Goal: Task Accomplishment & Management: Manage account settings

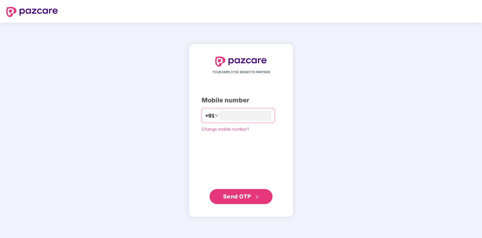
type input "**********"
click at [239, 200] on span "Send OTP" at bounding box center [237, 196] width 28 height 7
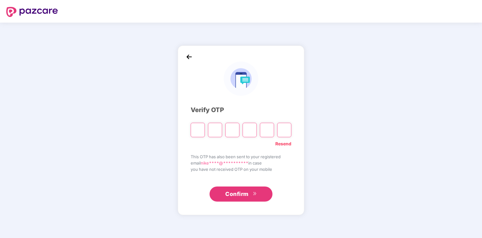
type input "*"
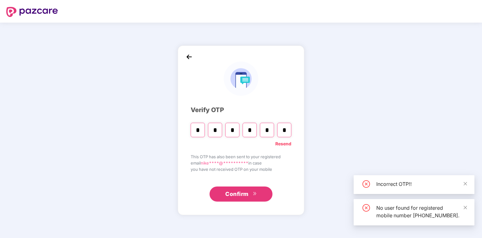
type input "*"
click at [258, 199] on button "Confirm" at bounding box center [240, 194] width 63 height 15
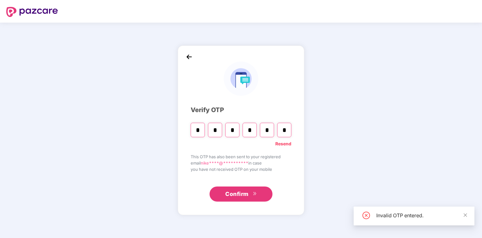
click at [268, 133] on input "*" at bounding box center [267, 130] width 14 height 14
type input "*"
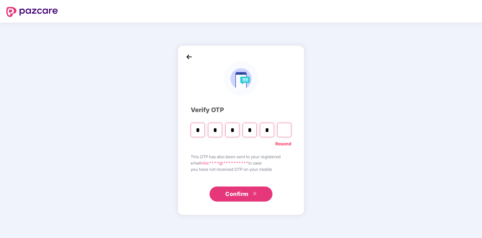
click at [272, 131] on input "*" at bounding box center [267, 130] width 14 height 14
type input "*"
click at [289, 131] on input "Digit 6" at bounding box center [284, 130] width 14 height 14
type input "*"
click at [245, 196] on span "Confirm" at bounding box center [236, 194] width 23 height 9
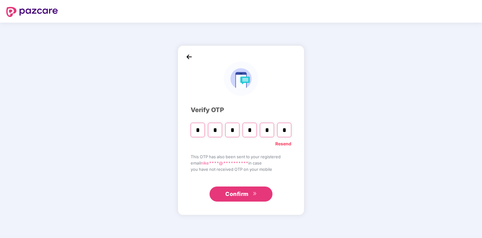
click at [202, 131] on input "*" at bounding box center [198, 130] width 14 height 14
type input "*"
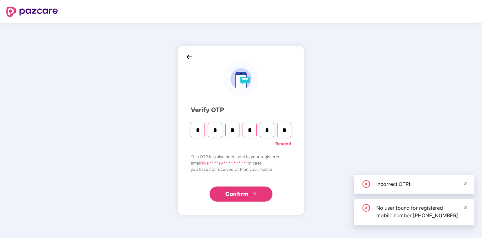
click at [268, 132] on input "*" at bounding box center [267, 130] width 14 height 14
type input "*"
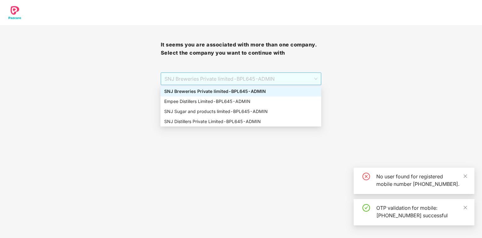
click at [318, 78] on div "SNJ Breweries Private limited - BPL645 - ADMIN" at bounding box center [241, 79] width 161 height 13
click at [197, 120] on div "SNJ Distillers Private Limited - BPL645 - ADMIN" at bounding box center [240, 121] width 153 height 7
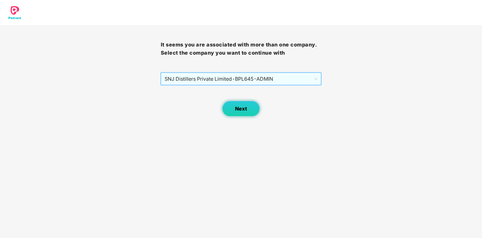
click at [244, 105] on button "Next" at bounding box center [241, 109] width 38 height 16
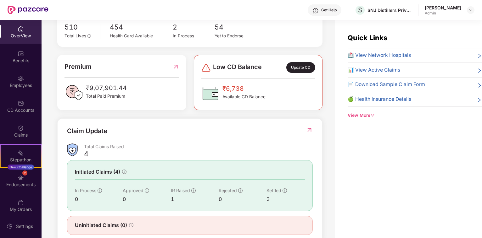
scroll to position [149, 0]
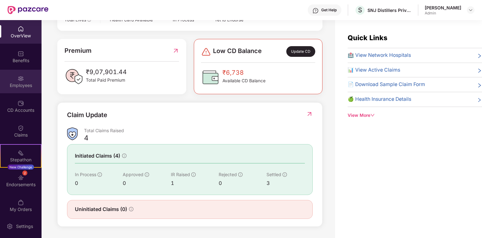
click at [22, 82] on div "Employees" at bounding box center [20, 82] width 41 height 24
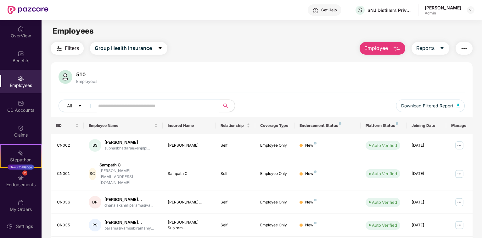
click at [114, 106] on input "text" at bounding box center [154, 105] width 113 height 9
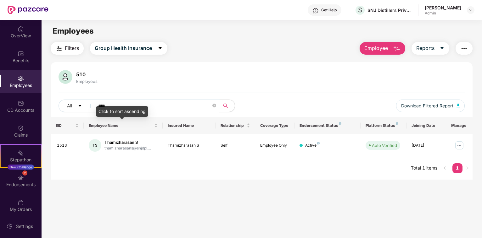
click at [123, 106] on body "Get Help S SNJ Distillers Private Limited [PERSON_NAME] Admin OverView Benefits…" at bounding box center [241, 119] width 482 height 238
drag, startPoint x: 130, startPoint y: 103, endPoint x: -11, endPoint y: 84, distance: 141.8
click at [98, 101] on input "****" at bounding box center [154, 105] width 113 height 9
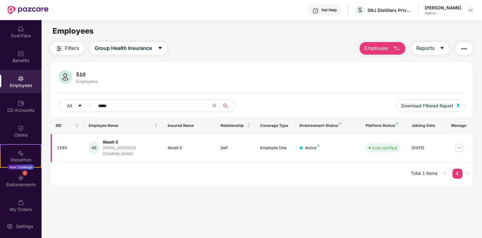
type input "*****"
click at [455, 143] on img at bounding box center [459, 148] width 10 height 10
drag, startPoint x: 383, startPoint y: 214, endPoint x: 384, endPoint y: 193, distance: 21.4
click at [383, 214] on main "Employees Filters Group Health Insurance Employee Reports 510 Employees All ***…" at bounding box center [261, 139] width 440 height 238
click at [460, 47] on img "button" at bounding box center [464, 49] width 8 height 8
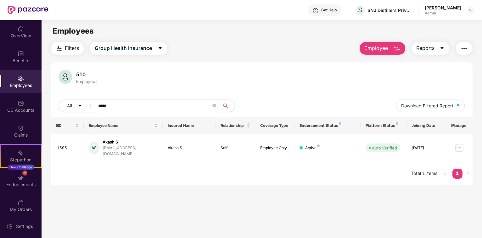
click at [351, 176] on div "EID Employee Name Insured Name Relationship Coverage Type Endorsement Status Pl…" at bounding box center [262, 151] width 422 height 68
click at [460, 52] on img "button" at bounding box center [464, 49] width 8 height 8
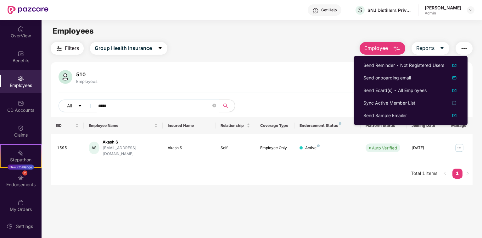
click at [322, 55] on div "Filters Group Health Insurance Employee Reports 510 Employees All ***** Downloa…" at bounding box center [262, 113] width 422 height 143
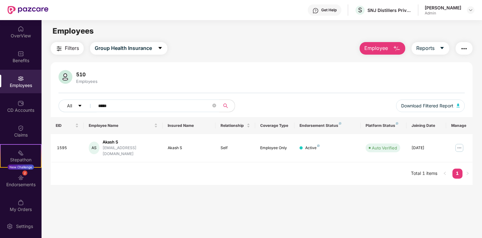
click at [24, 78] on div "Employees" at bounding box center [20, 82] width 41 height 24
click at [123, 104] on input "*****" at bounding box center [154, 105] width 113 height 9
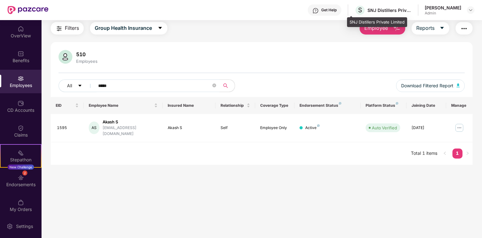
click at [402, 8] on div "SNJ Distillers Private Limited" at bounding box center [389, 10] width 44 height 6
click at [385, 9] on div "SNJ Distillers Private Limited" at bounding box center [389, 10] width 44 height 6
click at [405, 38] on div "Filters Group Health Insurance Employee Reports 510 Employees All ***** Downloa…" at bounding box center [262, 93] width 422 height 143
click at [460, 27] on img "button" at bounding box center [464, 29] width 8 height 8
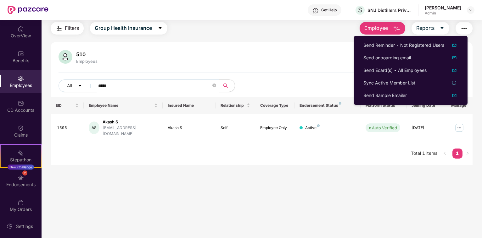
drag, startPoint x: 274, startPoint y: 53, endPoint x: 306, endPoint y: 48, distance: 31.9
click at [274, 53] on div "510 Employees" at bounding box center [261, 57] width 406 height 15
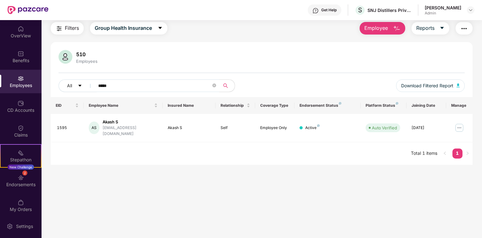
click at [439, 7] on div "[PERSON_NAME]" at bounding box center [442, 8] width 36 height 6
click at [358, 6] on div "S SNJ Distillers Private Limited" at bounding box center [382, 10] width 57 height 11
click at [367, 9] on div "SNJ Distillers Private Limited" at bounding box center [389, 10] width 44 height 6
click at [383, 15] on div "S SNJ Distillers Private Limited" at bounding box center [382, 10] width 57 height 11
click at [385, 15] on div "S SNJ Distillers Private Limited" at bounding box center [382, 10] width 57 height 11
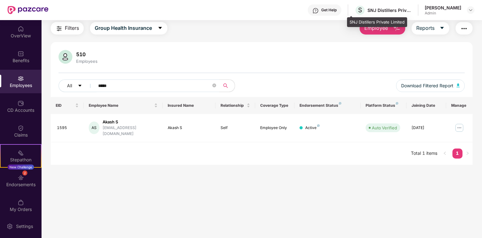
click at [398, 12] on div "SNJ Distillers Private Limited" at bounding box center [389, 10] width 44 height 6
click at [401, 12] on div "SNJ Distillers Private Limited" at bounding box center [389, 10] width 44 height 6
click at [461, 23] on button "button" at bounding box center [463, 28] width 17 height 13
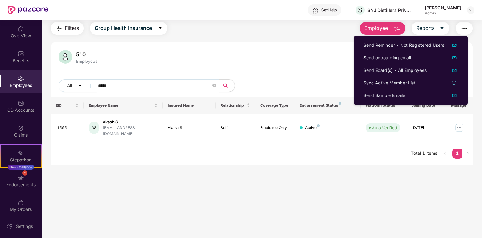
click at [441, 10] on div "[PERSON_NAME]" at bounding box center [442, 8] width 36 height 6
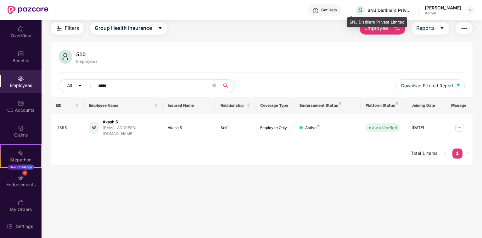
click at [381, 11] on div "SNJ Distillers Private Limited" at bounding box center [389, 10] width 44 height 6
click at [386, 9] on div "SNJ Distillers Private Limited" at bounding box center [389, 10] width 44 height 6
click at [471, 12] on img at bounding box center [470, 10] width 5 height 5
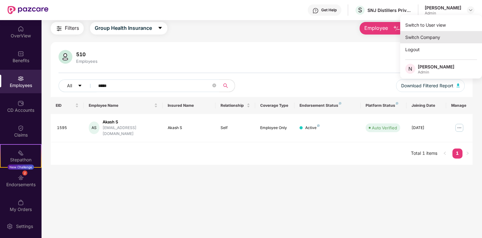
click at [427, 39] on div "Switch Company" at bounding box center [441, 37] width 82 height 12
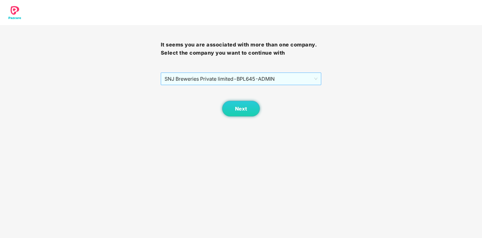
click at [284, 79] on span "SNJ Breweries Private limited - BPL645 - ADMIN" at bounding box center [240, 79] width 153 height 12
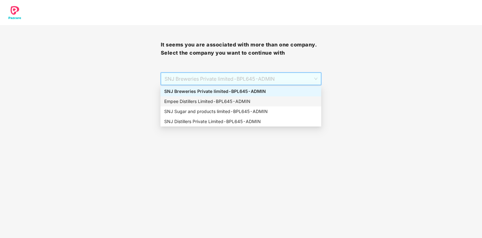
click at [200, 105] on div "Empee Distillers Limited - BPL645 - ADMIN" at bounding box center [240, 102] width 161 height 10
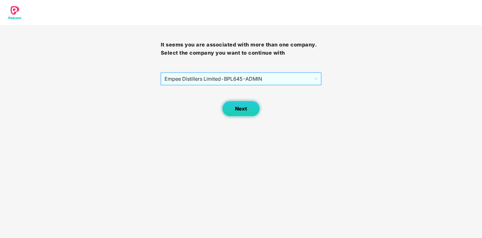
click at [234, 110] on button "Next" at bounding box center [241, 109] width 38 height 16
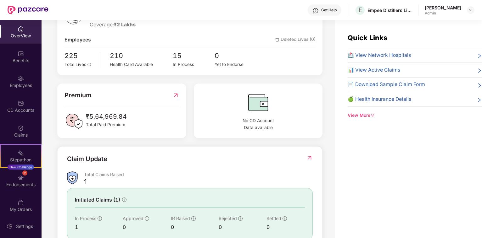
scroll to position [117, 0]
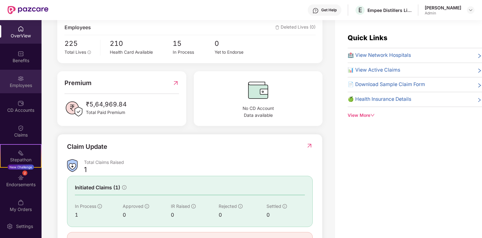
click at [23, 86] on div "Employees" at bounding box center [20, 85] width 41 height 6
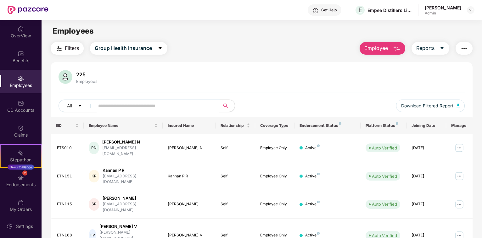
click at [108, 107] on input "text" at bounding box center [154, 105] width 113 height 9
type input "****"
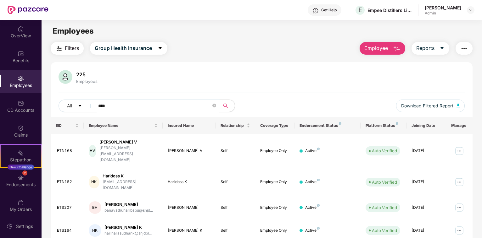
drag, startPoint x: 114, startPoint y: 107, endPoint x: 69, endPoint y: 105, distance: 45.3
click at [98, 105] on input "****" at bounding box center [154, 105] width 113 height 9
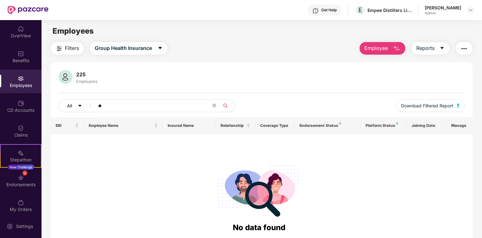
type input "*"
click at [115, 110] on input "******" at bounding box center [154, 105] width 113 height 9
click at [115, 108] on input "******" at bounding box center [154, 105] width 113 height 9
drag, startPoint x: 115, startPoint y: 108, endPoint x: 102, endPoint y: 105, distance: 12.5
click at [102, 105] on input "******" at bounding box center [154, 105] width 113 height 9
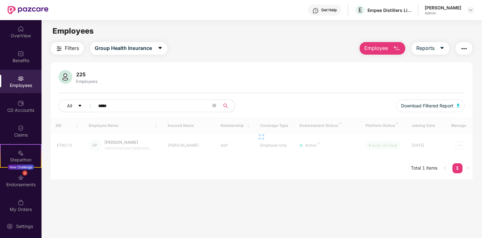
type input "*****"
